Goal: Information Seeking & Learning: Learn about a topic

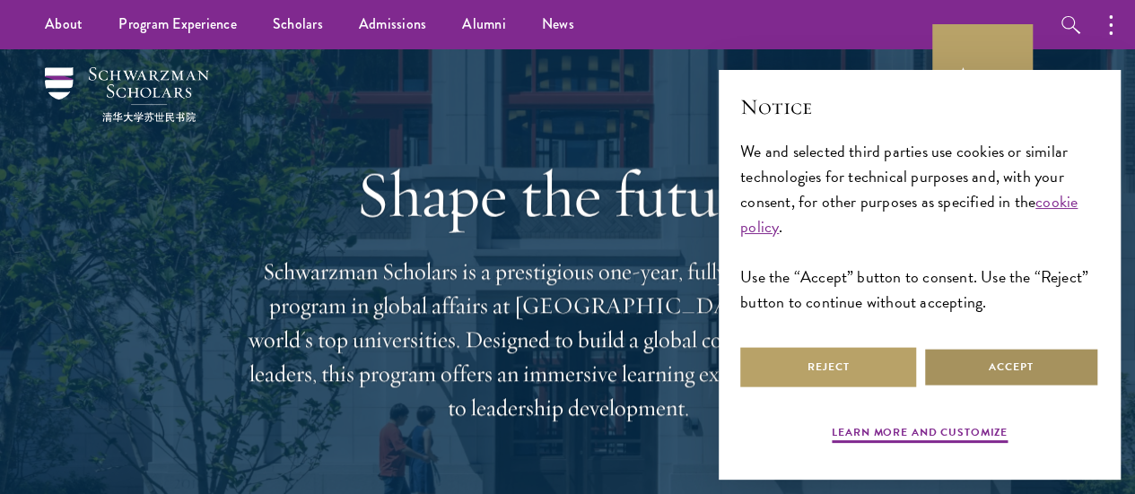
click at [1037, 367] on button "Accept" at bounding box center [1011, 367] width 176 height 40
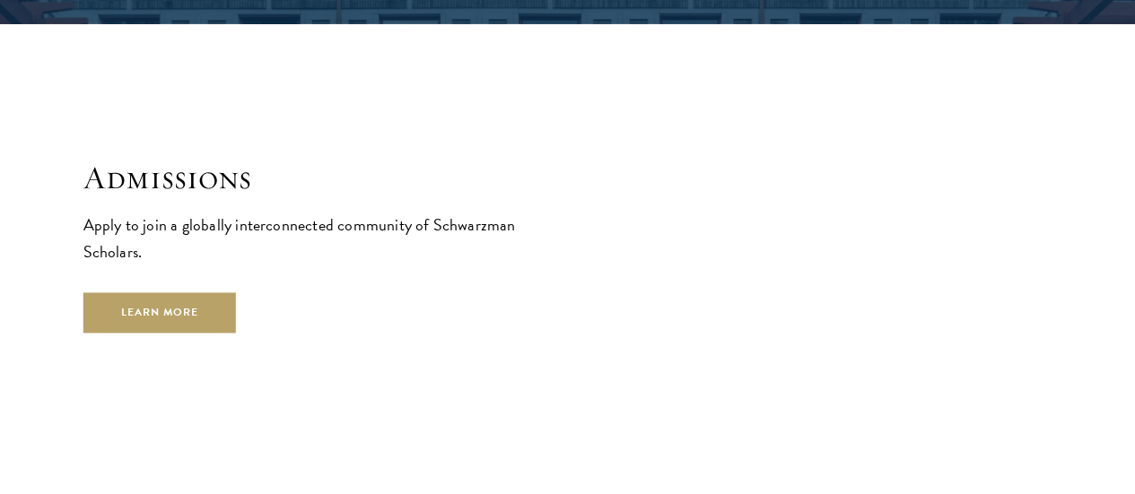
scroll to position [2788, 0]
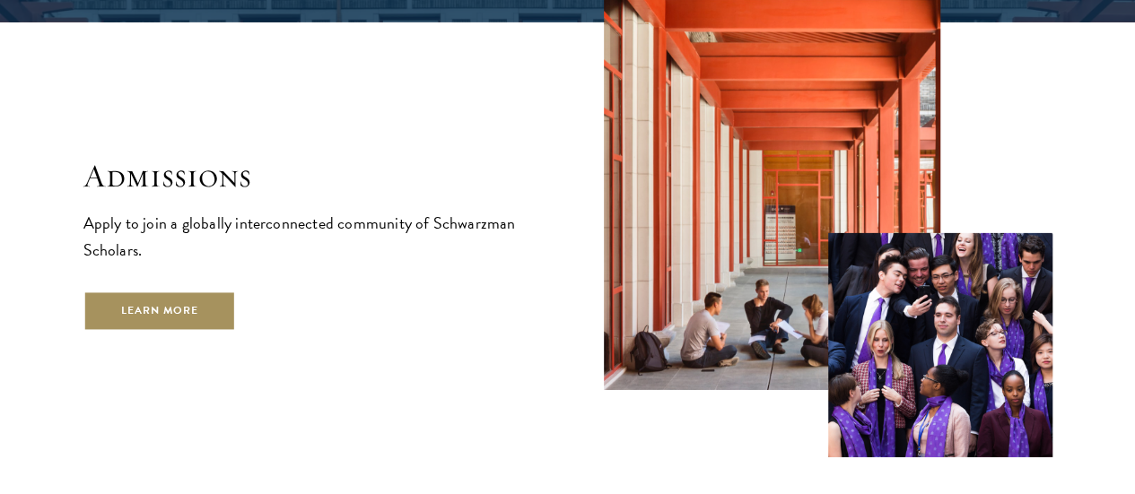
click at [237, 316] on link "Learn More" at bounding box center [159, 311] width 153 height 40
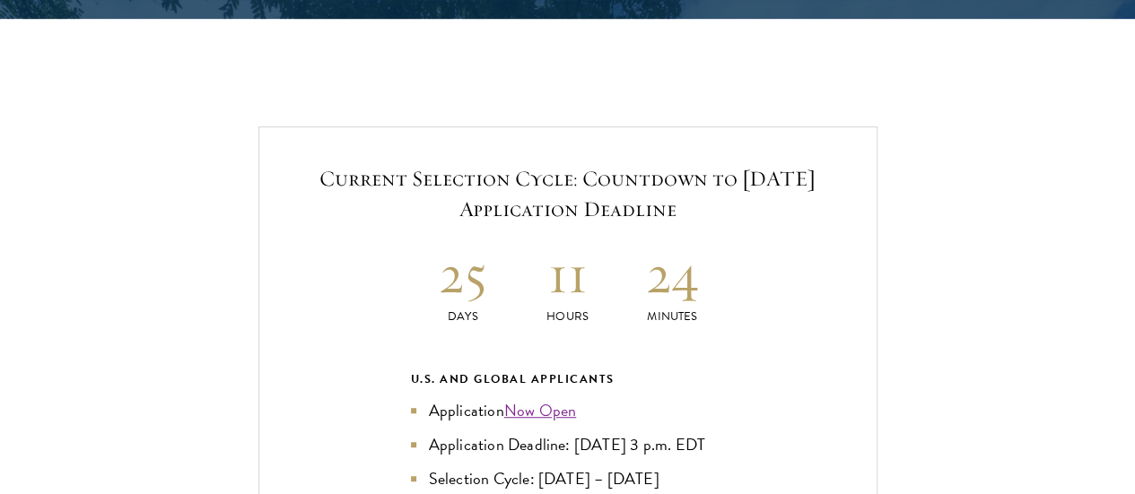
scroll to position [3735, 0]
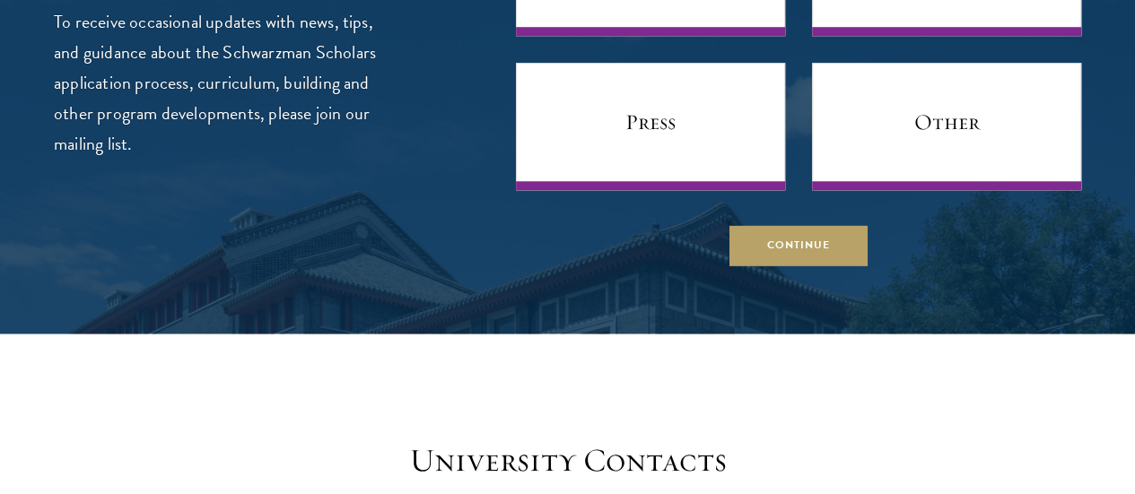
scroll to position [7530, 0]
